Goal: Use online tool/utility: Utilize a website feature to perform a specific function

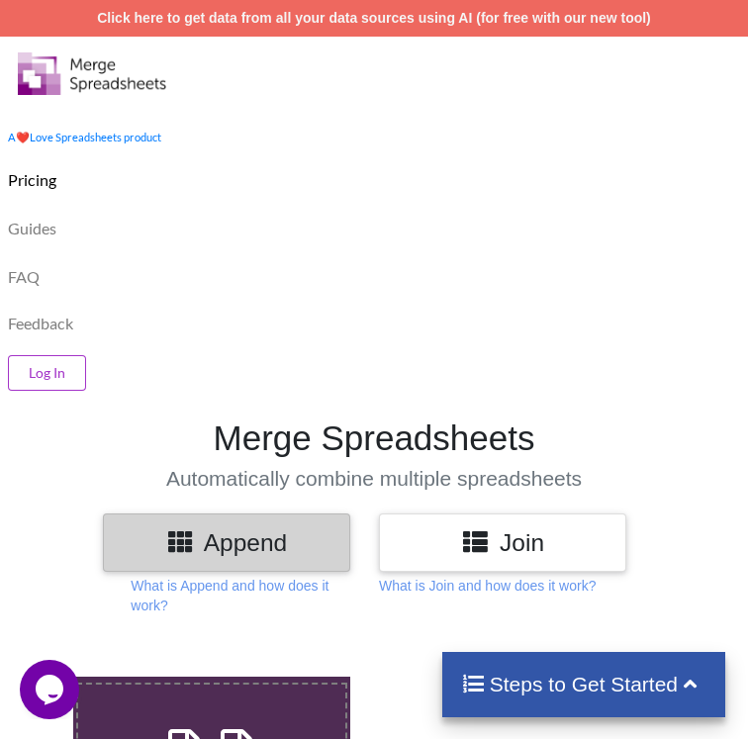
click at [279, 528] on h3 "Append" at bounding box center [227, 542] width 218 height 29
click at [40, 677] on input "Upload or Drop Multiple Files to Automatically Append Them" at bounding box center [40, 677] width 0 height 0
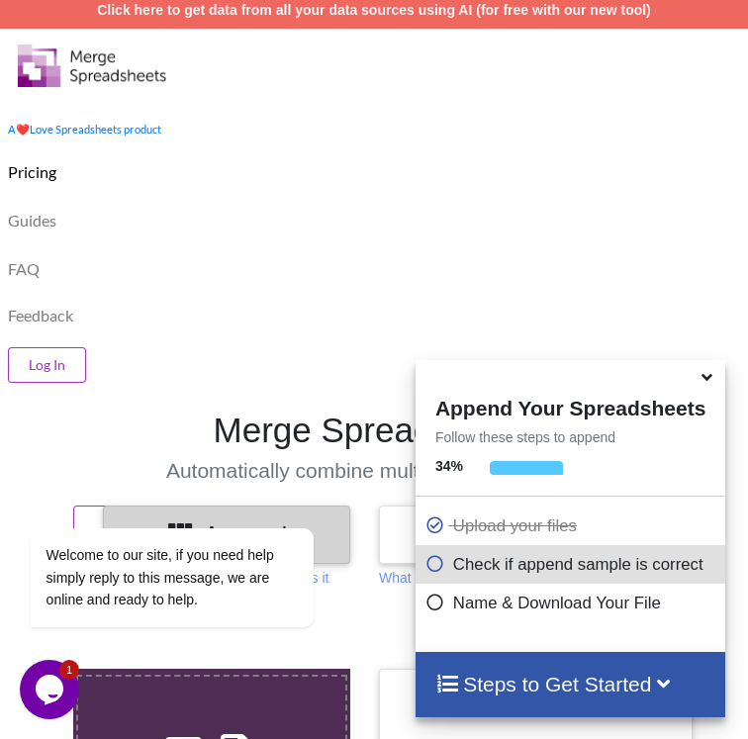
scroll to position [820, 0]
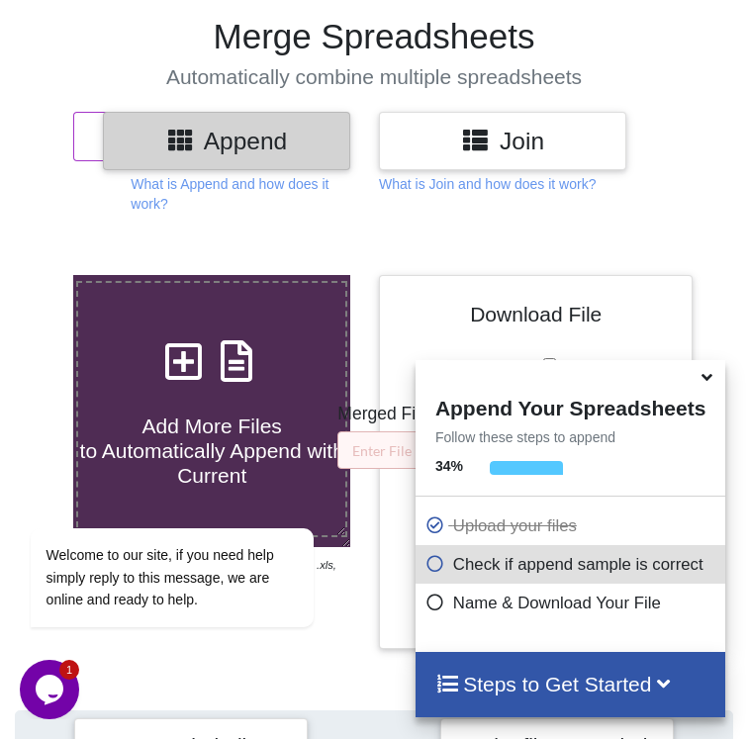
click at [222, 414] on span "Add More Files to Automatically Append with Current" at bounding box center [212, 450] width 264 height 72
click at [40, 275] on input "Add More Files to Automatically Append with Current" at bounding box center [40, 275] width 0 height 0
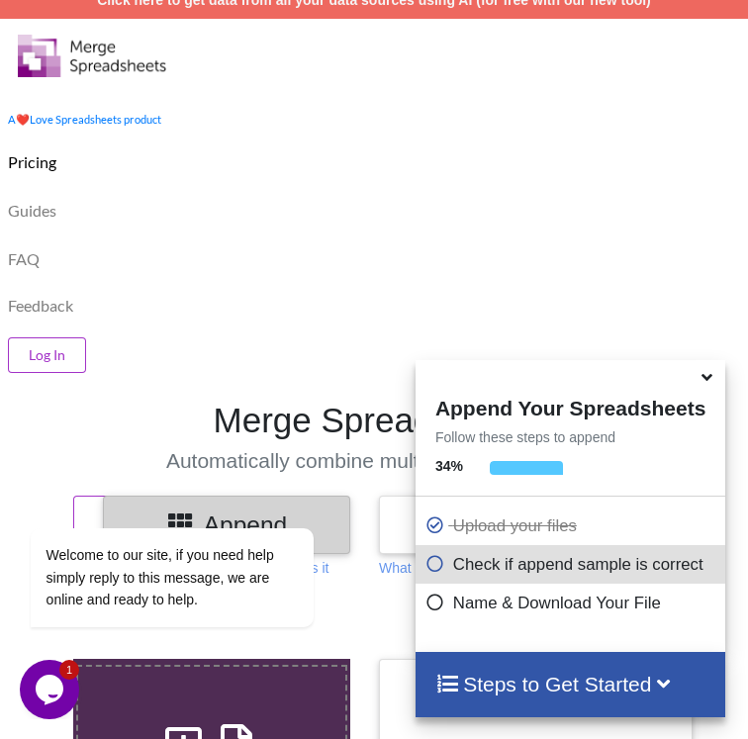
type input "C:\fakepath\AjithKumar_First50.xlsx"
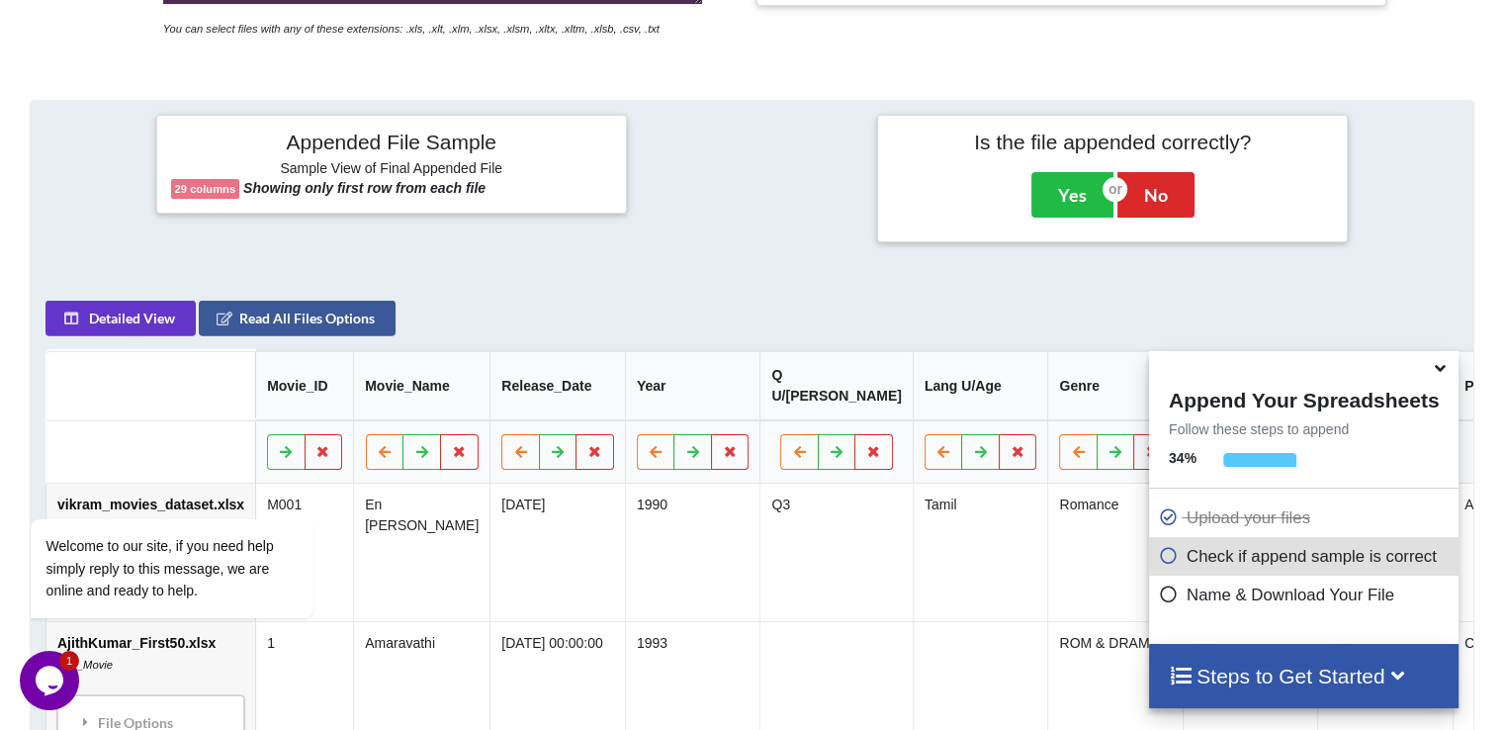
scroll to position [680, 0]
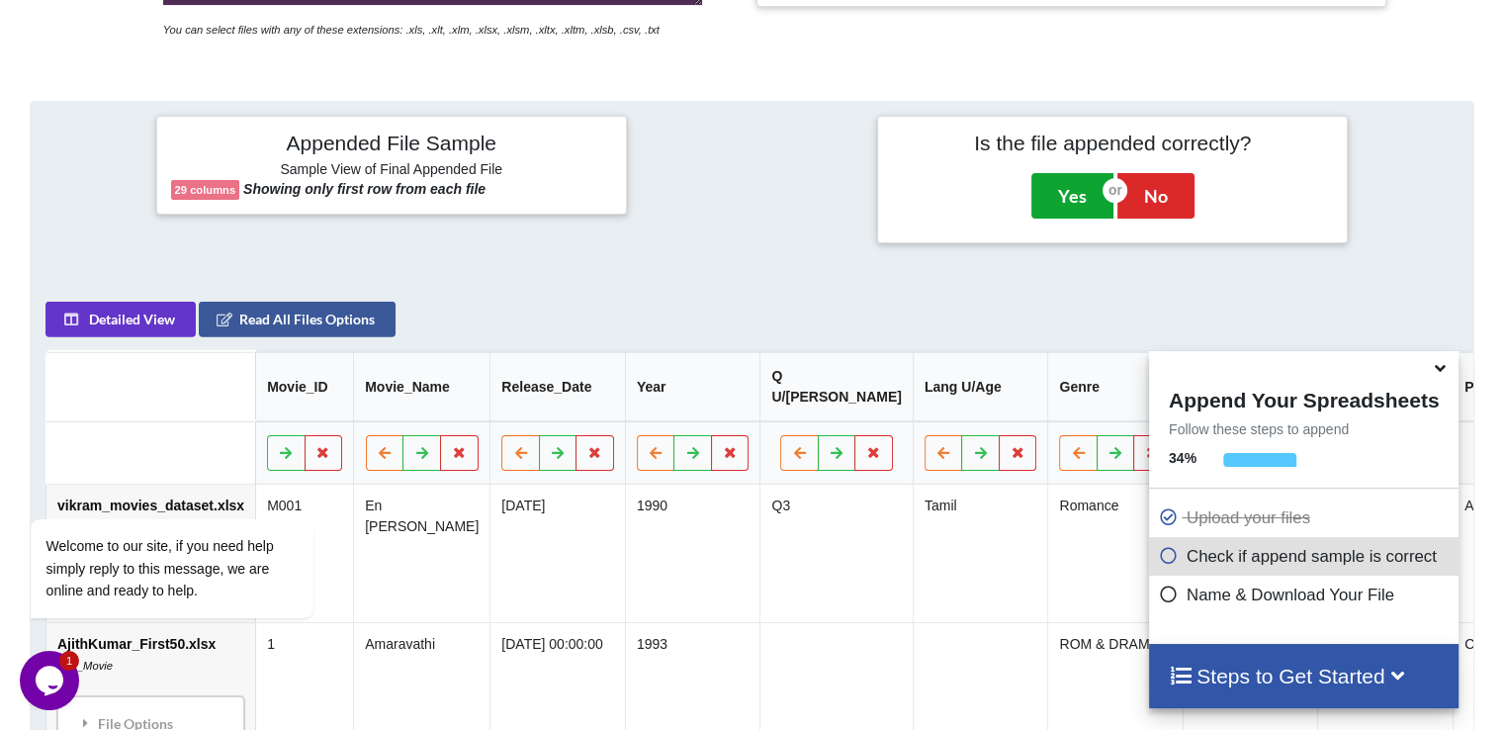
click at [762, 201] on button "Yes" at bounding box center [1073, 195] width 82 height 45
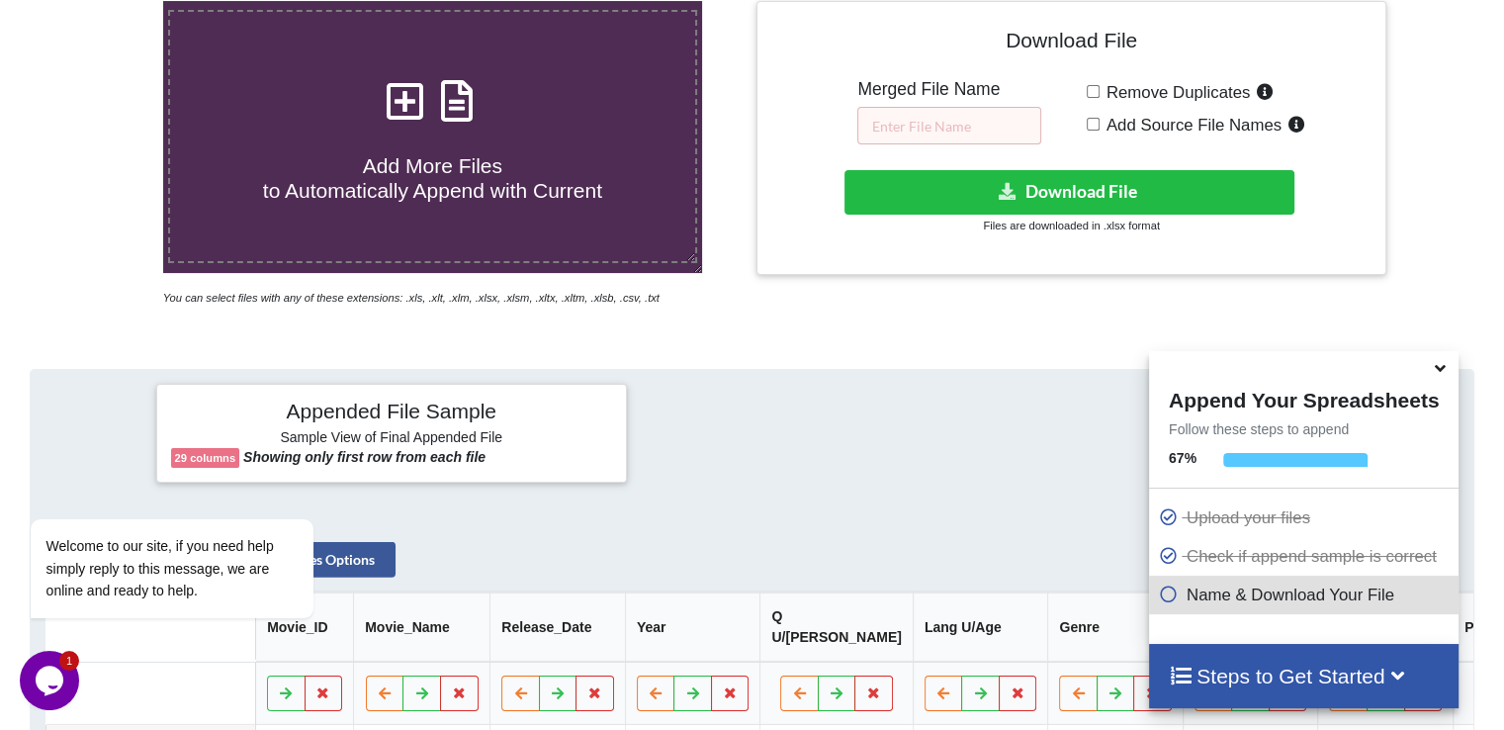
scroll to position [415, 0]
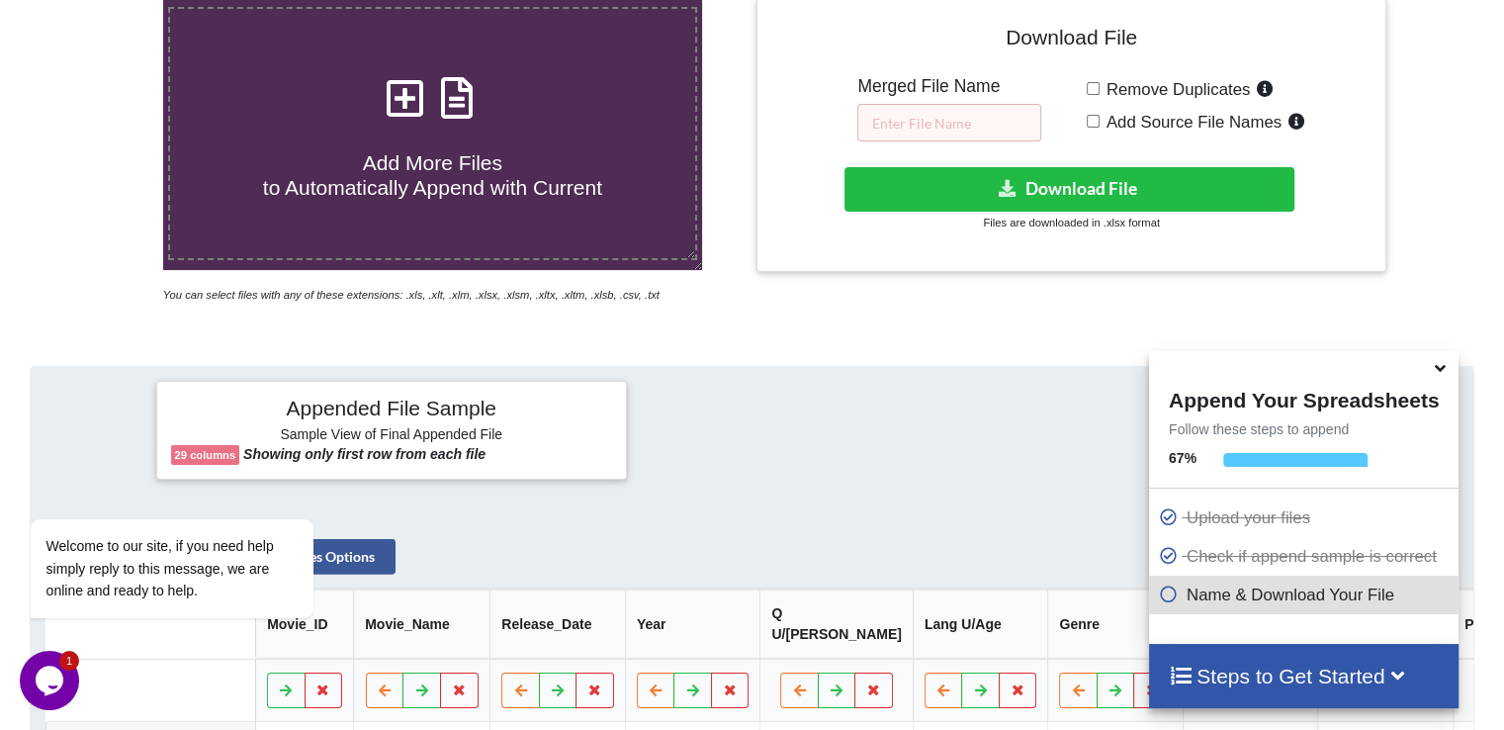
click at [762, 605] on p "Name & Download Your File" at bounding box center [1306, 595] width 295 height 25
click at [762, 599] on icon at bounding box center [1169, 591] width 20 height 17
click at [762, 598] on icon at bounding box center [1169, 591] width 20 height 17
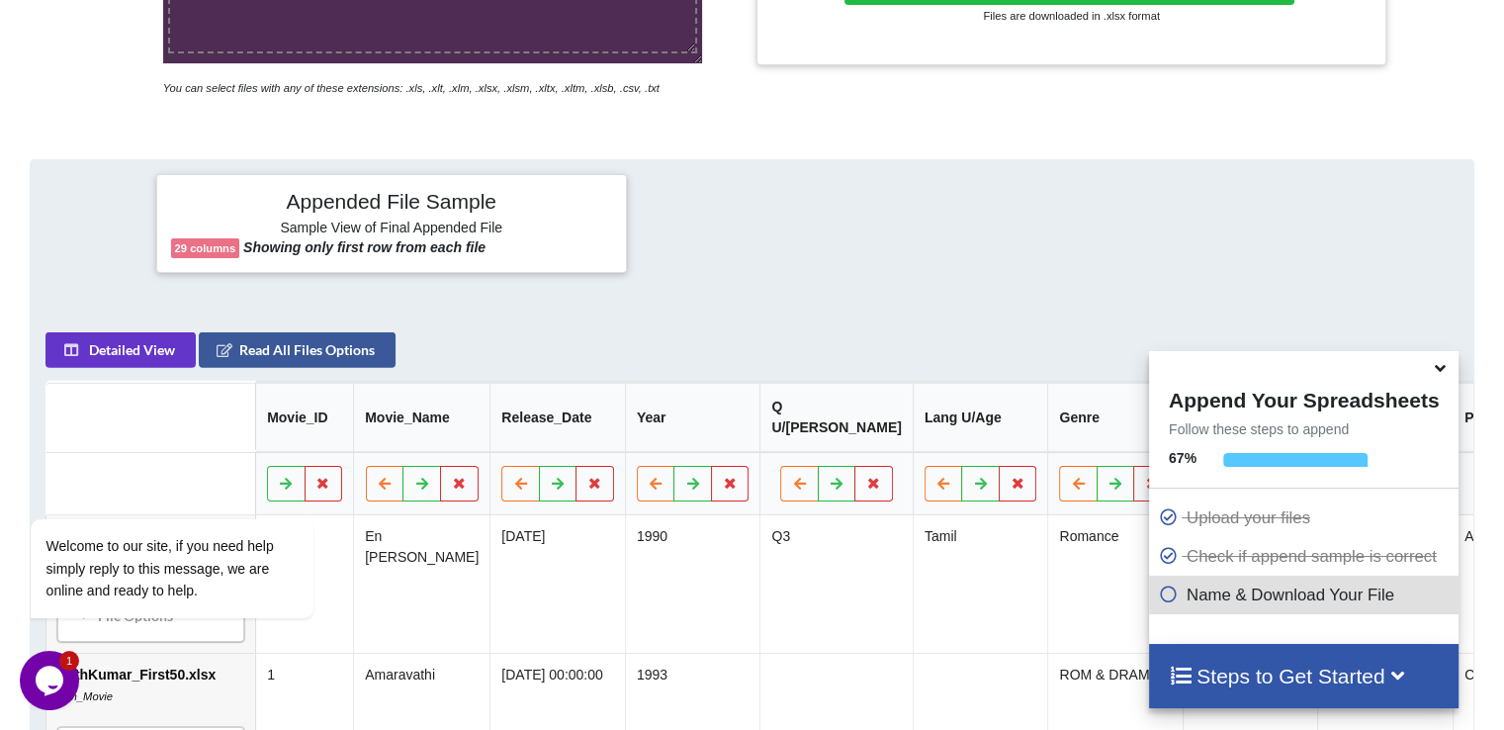
scroll to position [0, 6]
